Goal: Task Accomplishment & Management: Manage account settings

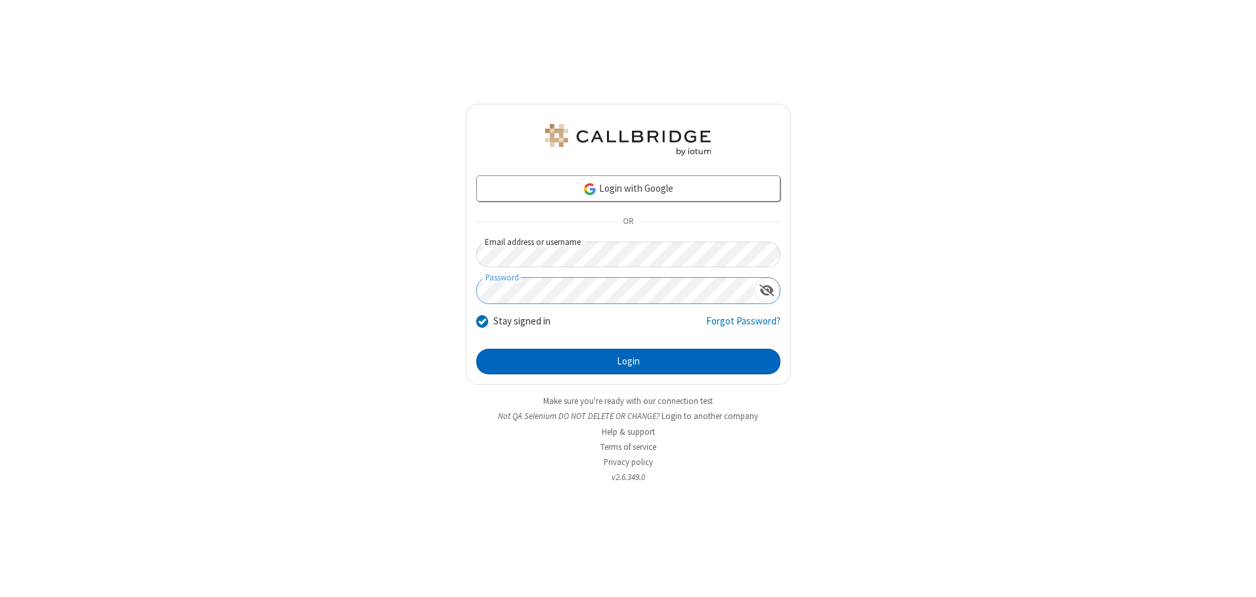
click at [628, 361] on button "Login" at bounding box center [628, 362] width 304 height 26
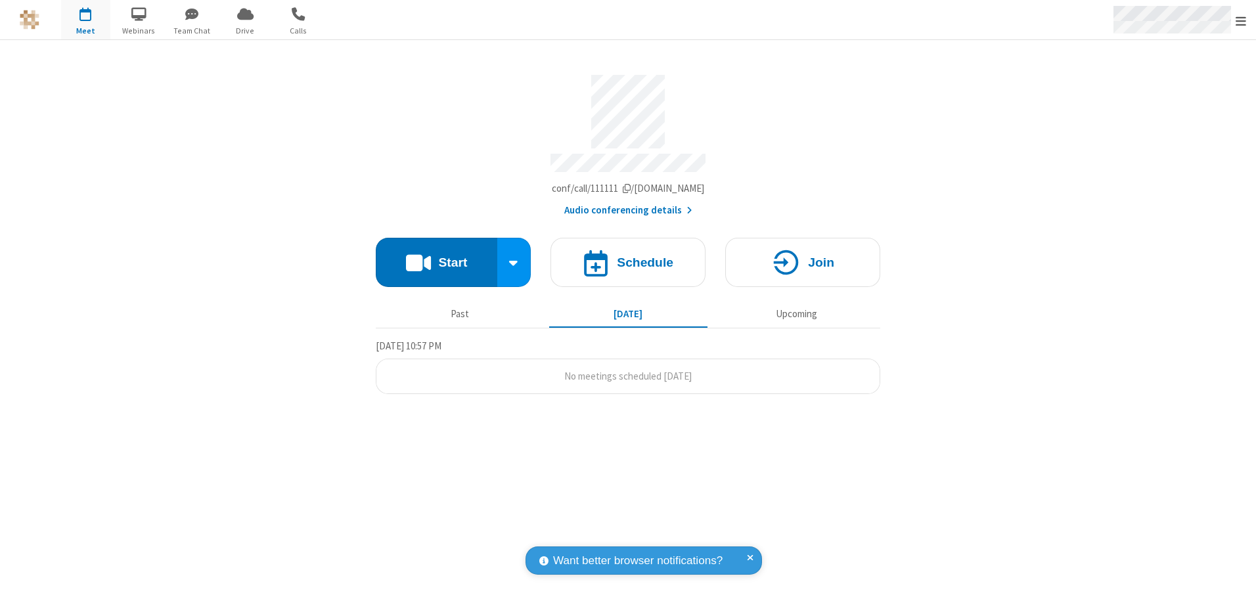
click at [1241, 20] on span "Open menu" at bounding box center [1241, 20] width 11 height 13
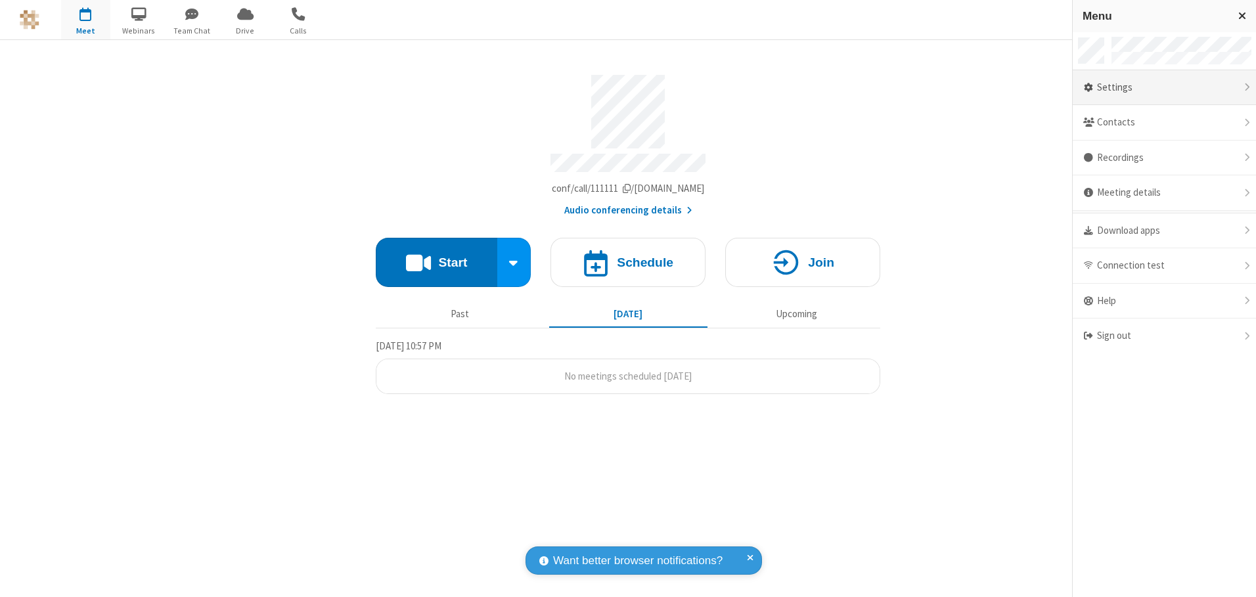
click at [1164, 87] on div "Settings" at bounding box center [1164, 87] width 183 height 35
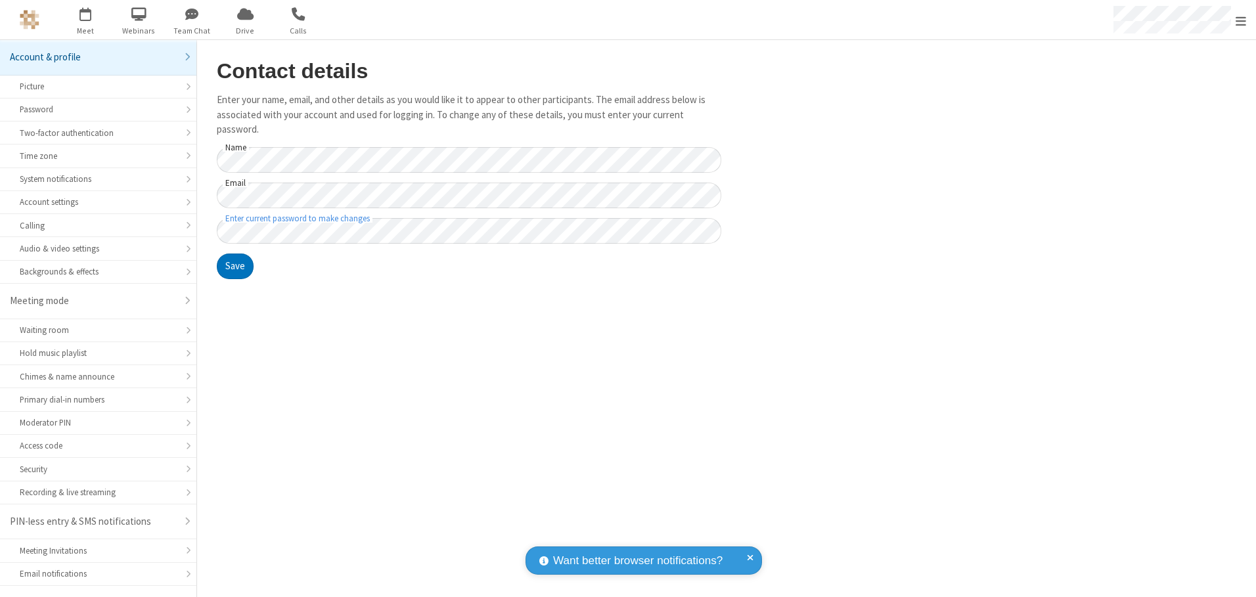
scroll to position [23, 0]
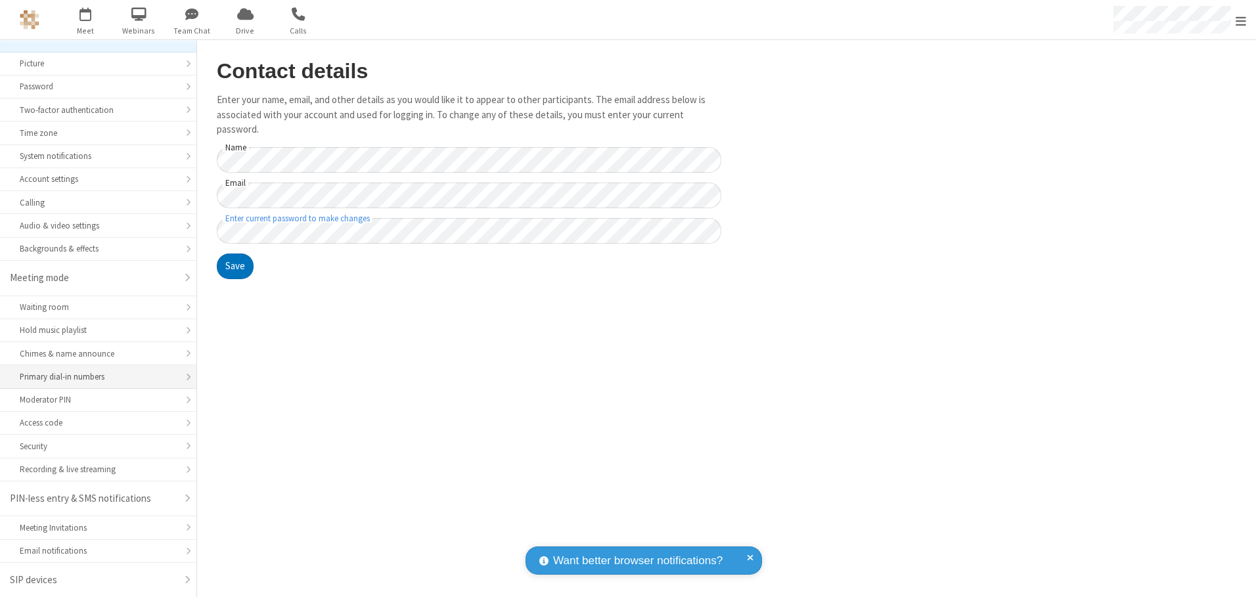
click at [93, 377] on div "Primary dial-in numbers" at bounding box center [98, 377] width 157 height 12
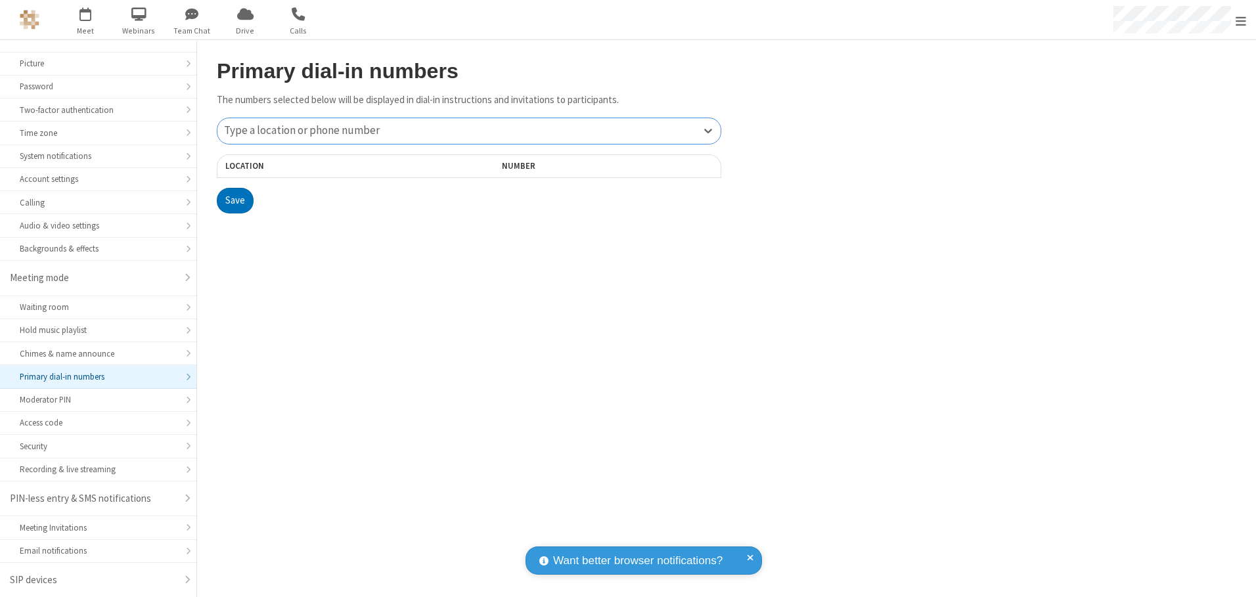
click at [469, 131] on div "Type a location or phone number" at bounding box center [468, 131] width 503 height 26
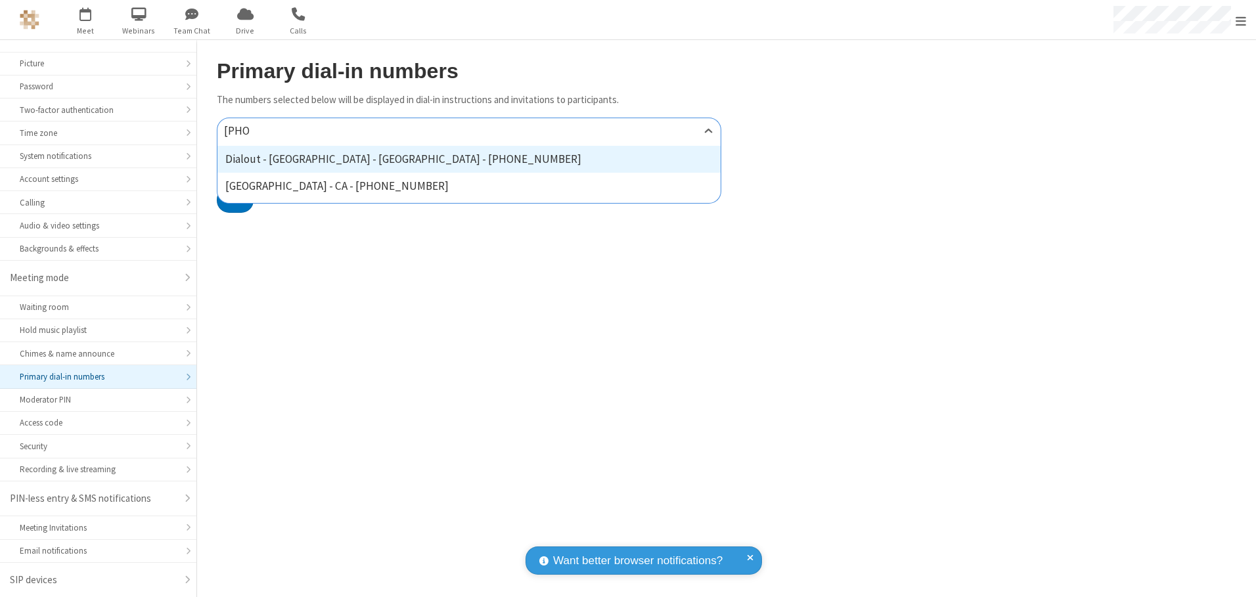
type input "[PHONE_NUMBER]"
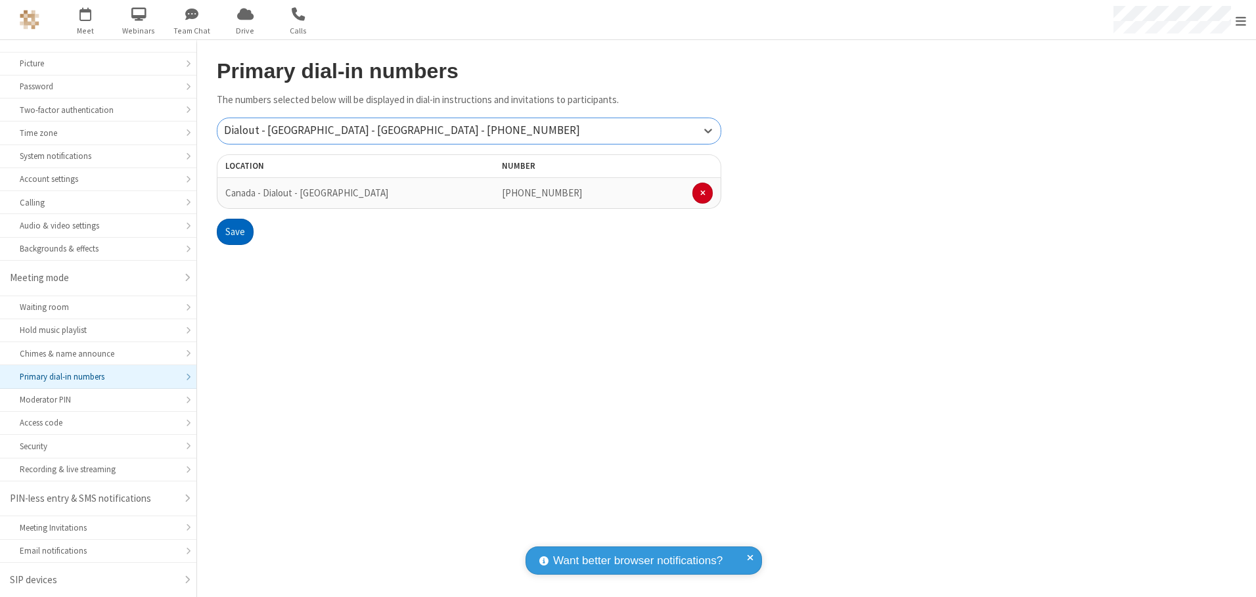
click at [235, 232] on button "Save" at bounding box center [235, 232] width 37 height 26
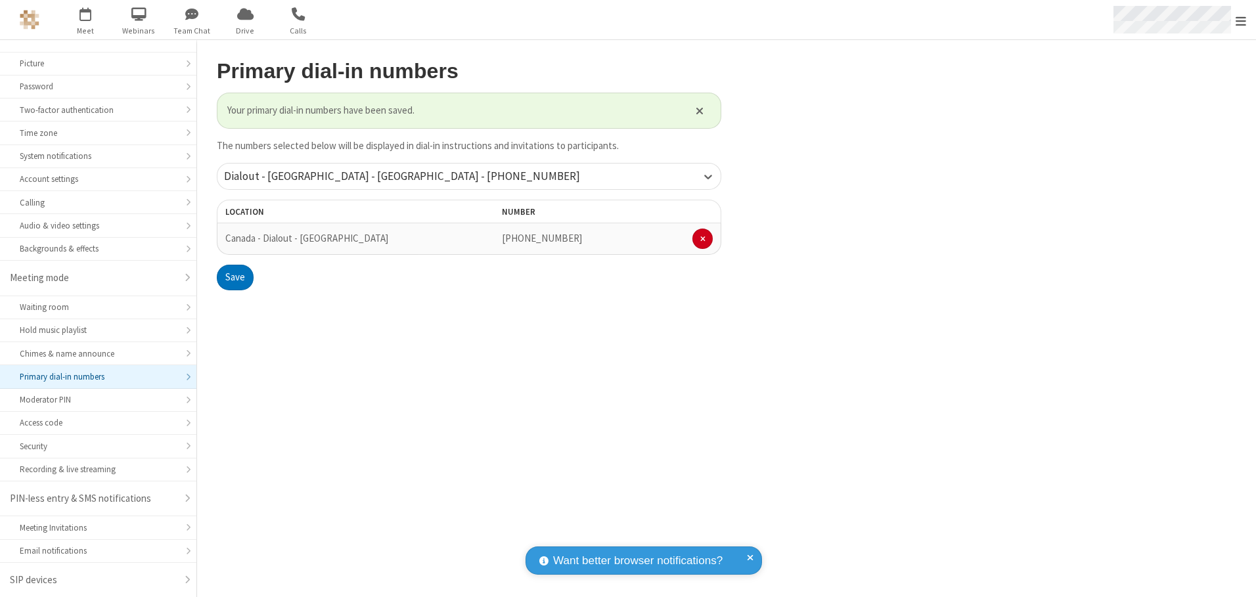
click at [1241, 20] on span "Open menu" at bounding box center [1241, 20] width 11 height 13
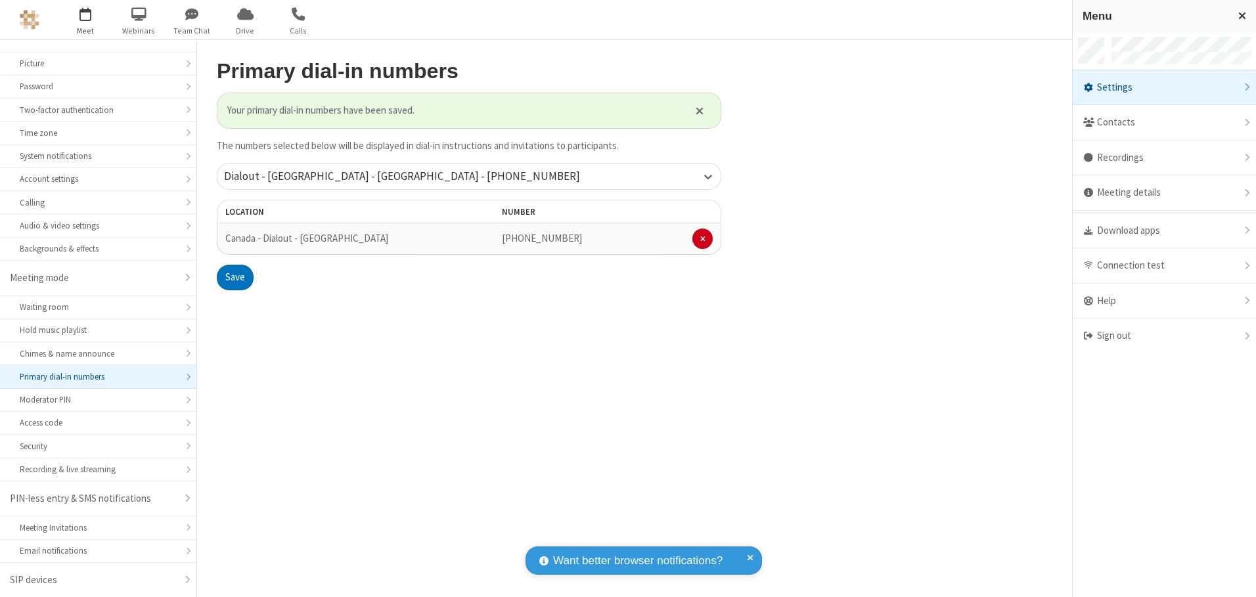
click at [85, 20] on span "button" at bounding box center [85, 14] width 49 height 22
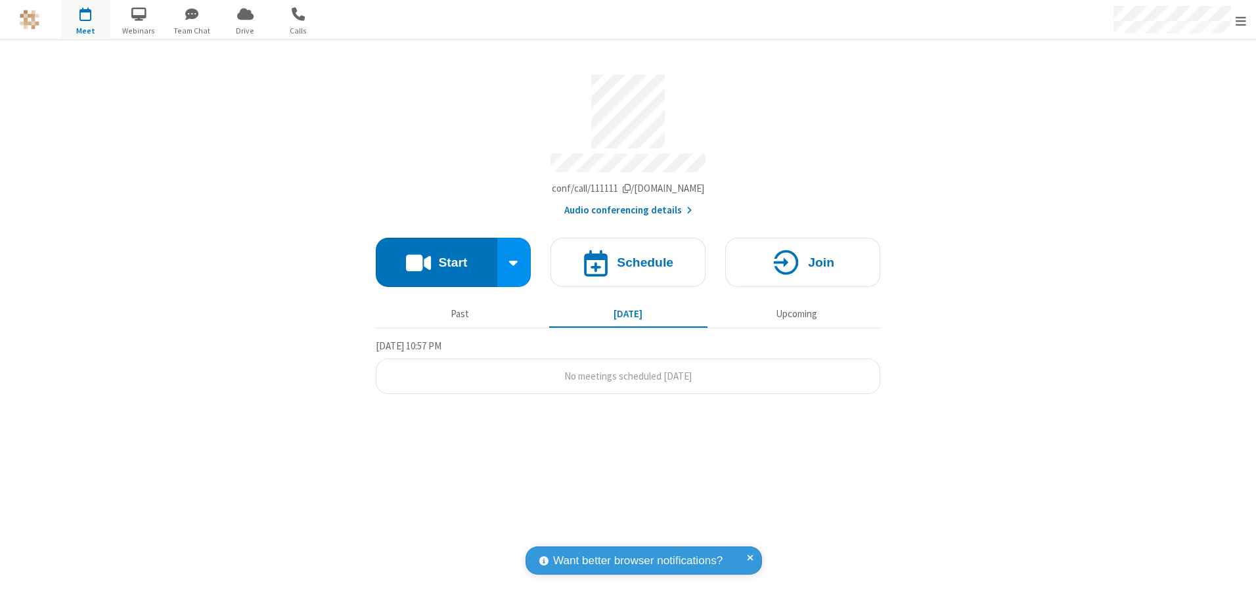
click at [628, 206] on button "Audio conferencing details" at bounding box center [628, 210] width 128 height 15
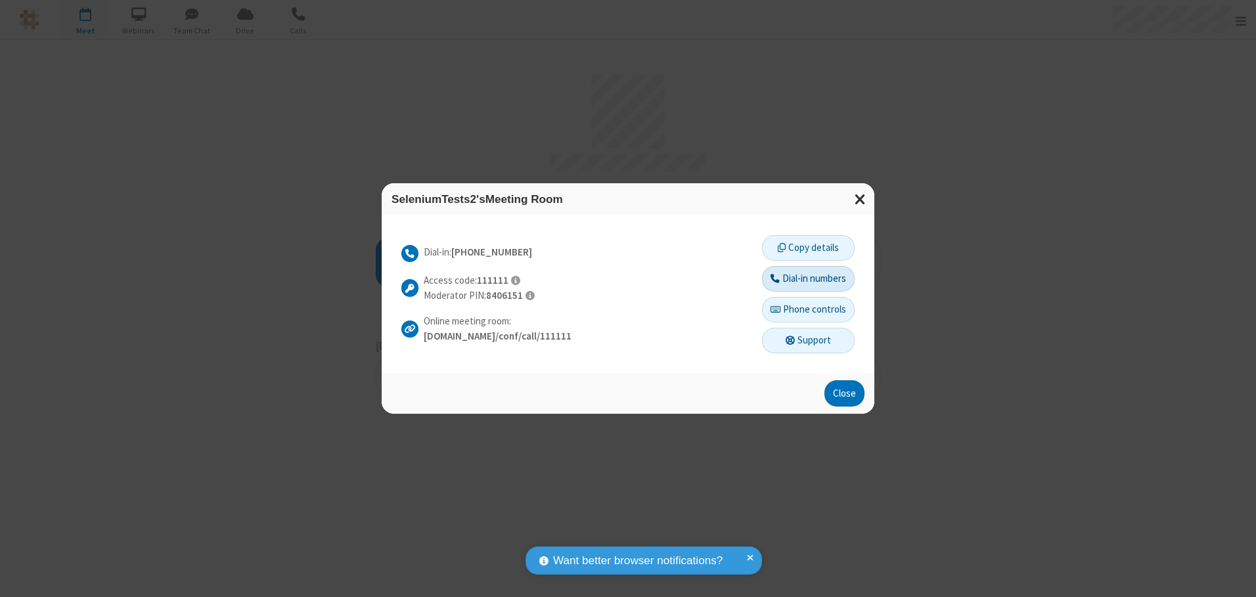
click at [808, 279] on button "Dial-in numbers" at bounding box center [808, 279] width 93 height 26
